Goal: Find specific page/section: Find specific page/section

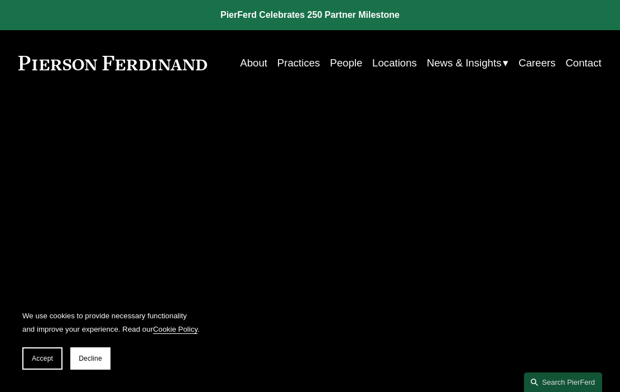
click at [342, 65] on link "People" at bounding box center [346, 62] width 32 height 21
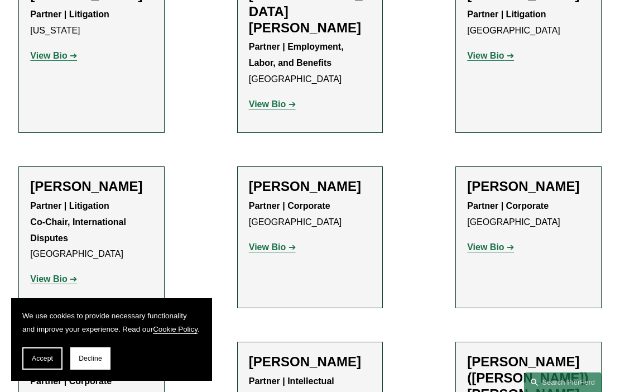
scroll to position [3219, 0]
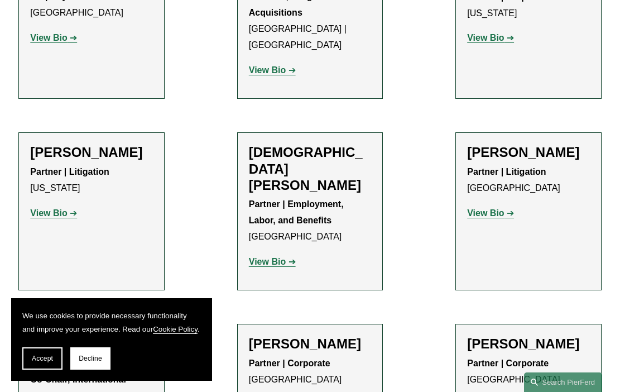
click at [37, 359] on span "Accept" at bounding box center [42, 358] width 21 height 8
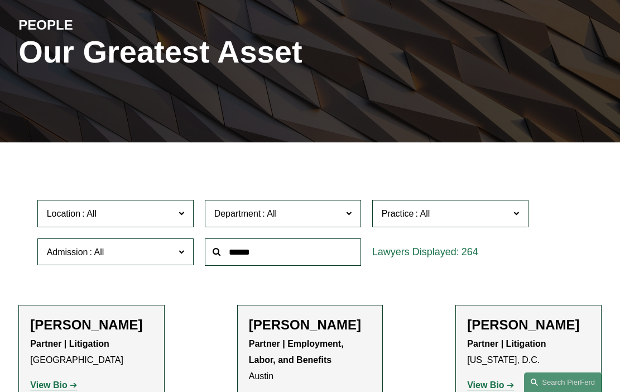
scroll to position [142, 0]
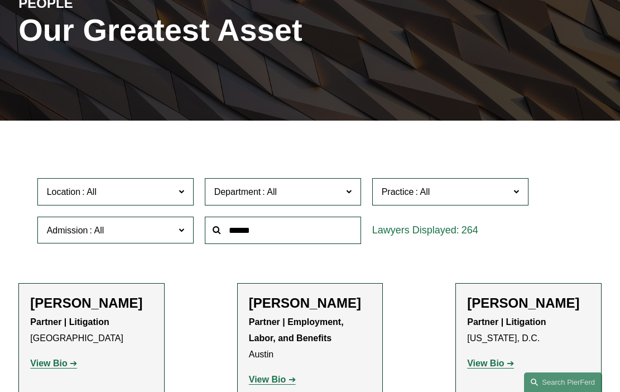
click at [249, 234] on input "text" at bounding box center [283, 229] width 156 height 27
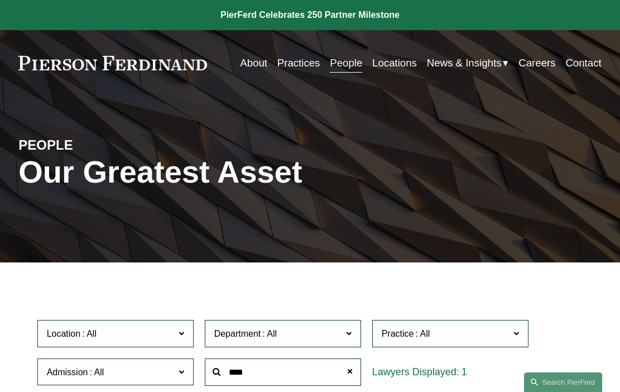
scroll to position [227, 0]
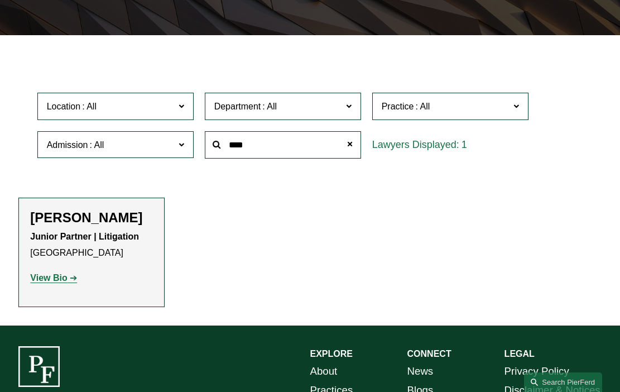
type input "****"
click at [42, 279] on strong "View Bio" at bounding box center [48, 277] width 37 height 9
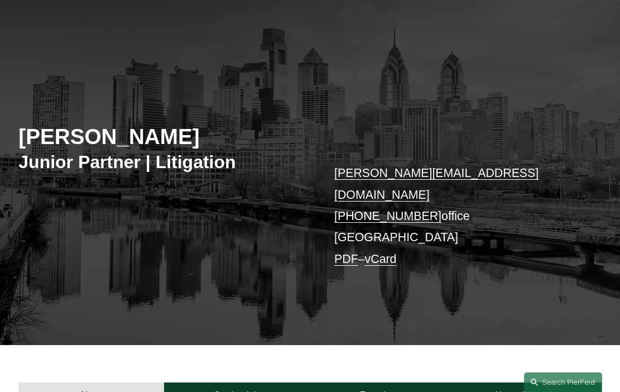
scroll to position [326, 0]
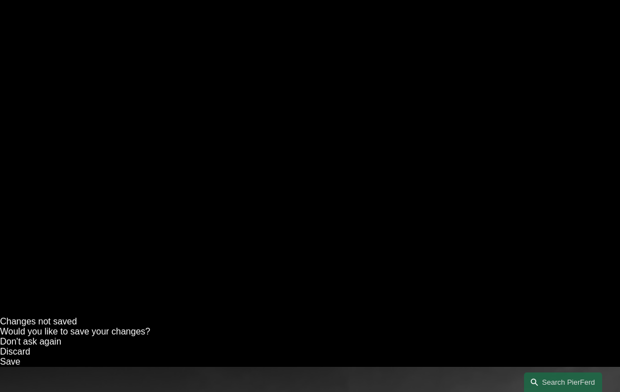
scroll to position [22, 0]
